Goal: Transaction & Acquisition: Obtain resource

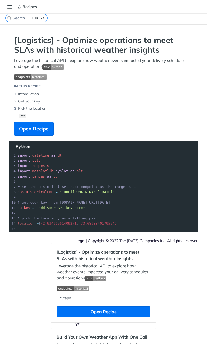
click at [31, 102] on li "Get your key" at bounding box center [103, 101] width 179 height 7
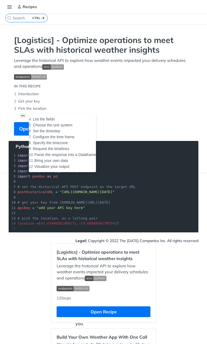
click at [23, 116] on button "••• List the fields Choose the unit system Set the timestep Configure the time …" at bounding box center [22, 116] width 7 height 5
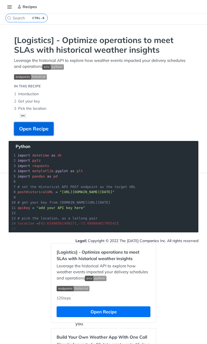
click at [15, 128] on button "Open Recipe" at bounding box center [34, 128] width 40 height 13
click at [10, 5] on button "Toggle navigation menu" at bounding box center [9, 7] width 8 height 8
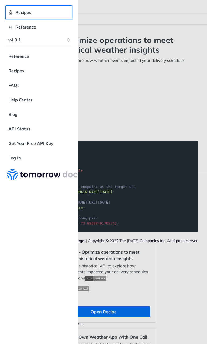
click at [7, 13] on link "Recipes" at bounding box center [38, 12] width 67 height 14
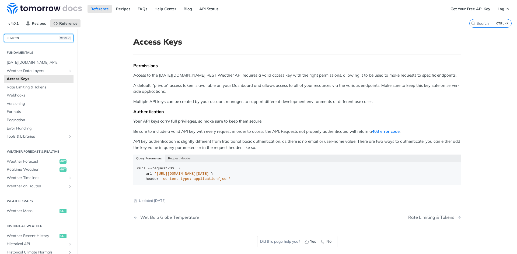
click at [30, 34] on button "JUMP TO CTRL-/" at bounding box center [38, 38] width 69 height 8
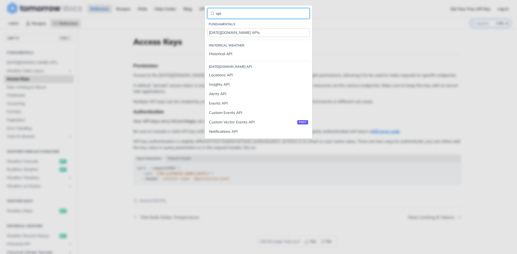
type input "api"
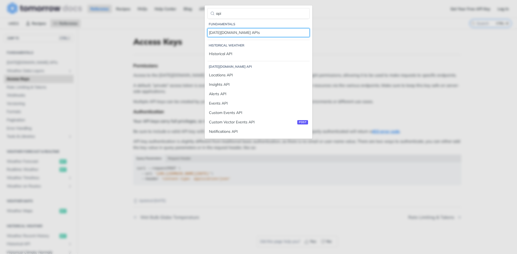
click at [206, 34] on div "[DATE][DOMAIN_NAME] APIs" at bounding box center [258, 33] width 99 height 6
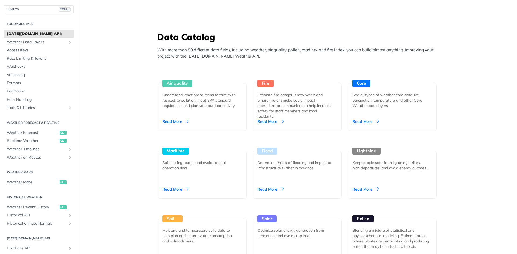
scroll to position [430, 0]
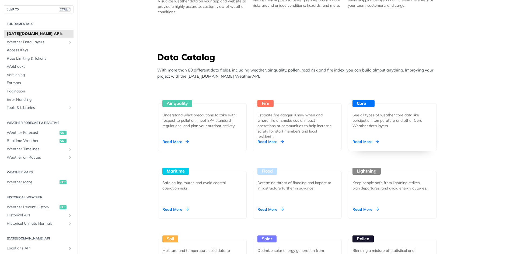
click at [206, 140] on div "Read More" at bounding box center [365, 141] width 26 height 5
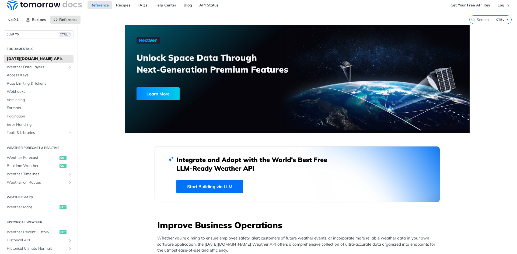
scroll to position [0, 0]
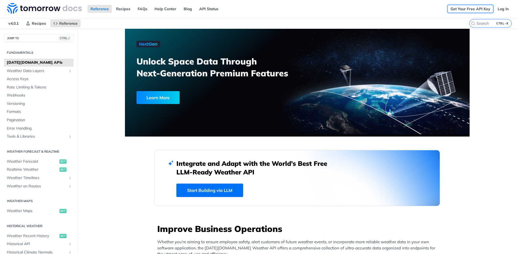
click at [206, 10] on link "Get Your Free API Key" at bounding box center [470, 9] width 46 height 8
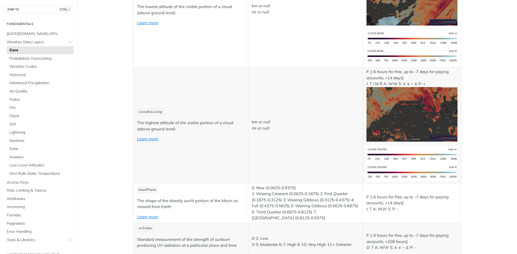
scroll to position [2341, 0]
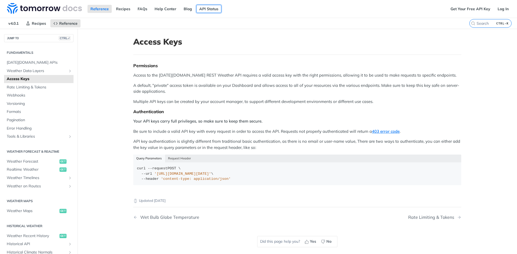
click at [218, 9] on link "API Status" at bounding box center [208, 9] width 25 height 8
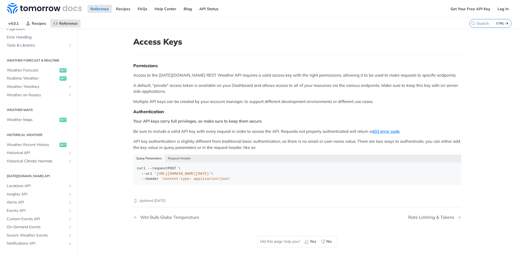
scroll to position [103, 0]
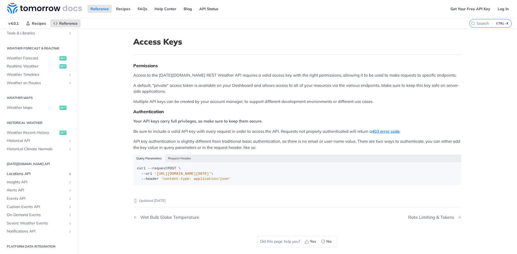
click at [68, 174] on icon "Show subpages for Locations API" at bounding box center [70, 174] width 4 height 4
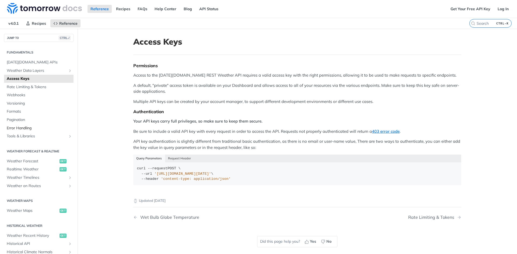
scroll to position [0, 0]
click at [41, 38] on button "JUMP TO CTRL-/" at bounding box center [38, 38] width 69 height 8
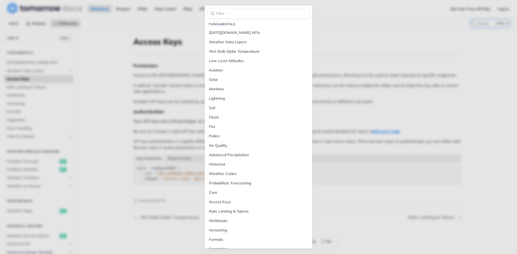
click at [126, 72] on main "JUMP TO CTRL-/ Fundamentals Tomorrow.io APIs Weather Data Layers Core Probabili…" at bounding box center [258, 156] width 517 height 254
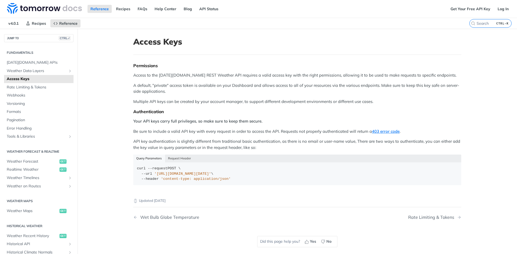
click at [460, 13] on div "Get Your Free API Key Log In" at bounding box center [481, 9] width 69 height 18
click at [461, 9] on link "Get Your Free API Key" at bounding box center [470, 9] width 46 height 8
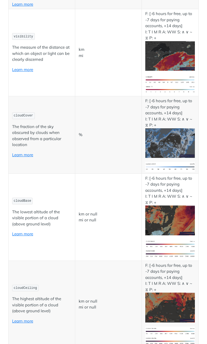
scroll to position [2099, 0]
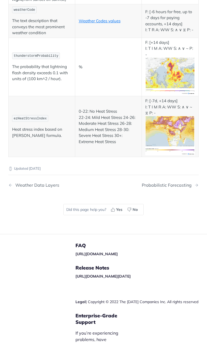
scroll to position [3040, 0]
